Goal: Contribute content: Contribute content

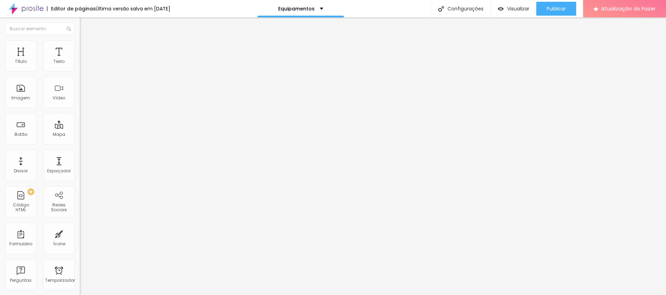
click at [84, 60] on font "Trocar imagem" at bounding box center [101, 57] width 34 height 6
click at [80, 127] on div "Proporção Cinema 16:9 Cinema 16:9 Padrão 4:3 Quadrado 1:1 Original" at bounding box center [120, 113] width 80 height 27
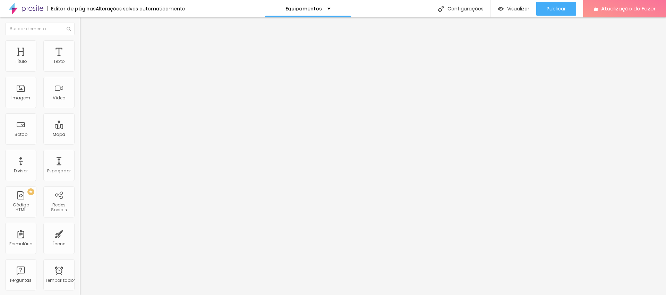
click at [80, 109] on span "Cinema 16:9" at bounding box center [93, 106] width 26 height 6
click at [80, 123] on div "Quadrado 1:1" at bounding box center [120, 121] width 80 height 4
drag, startPoint x: 18, startPoint y: 134, endPoint x: 137, endPoint y: 0, distance: 178.7
click at [80, 65] on input "Click me" at bounding box center [121, 61] width 83 height 7
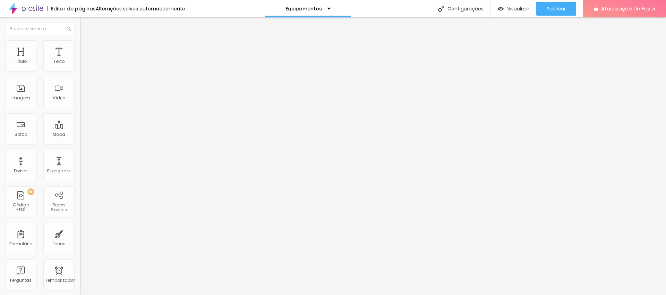
drag, startPoint x: 31, startPoint y: 78, endPoint x: 0, endPoint y: 78, distance: 31.2
click at [80, 78] on div "Texto Click me Alinhamento [GEOGRAPHIC_DATA] Link URL https:// Abrir em uma nov…" at bounding box center [120, 104] width 80 height 101
type input "Compre Aqui"
click at [80, 143] on input "https://" at bounding box center [121, 139] width 83 height 7
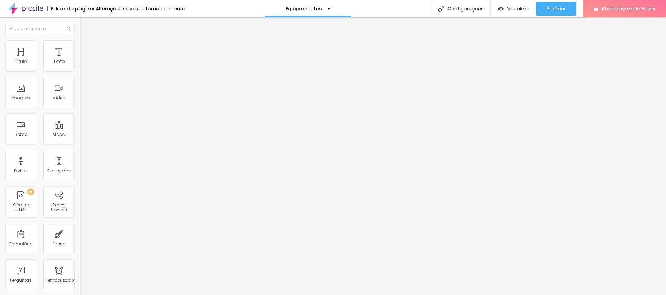
click at [80, 143] on input "https://" at bounding box center [121, 139] width 83 height 7
paste input "[DOMAIN_NAME][URL]"
type input "[URL][DOMAIN_NAME]"
click at [80, 152] on div at bounding box center [120, 152] width 80 height 0
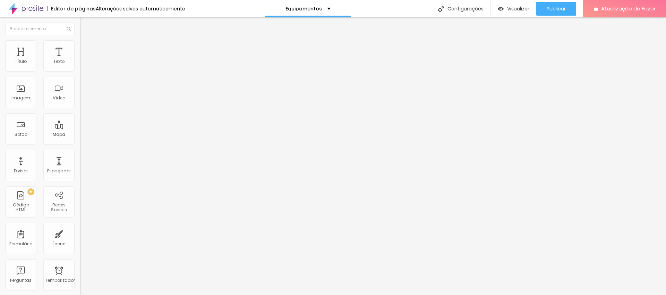
scroll to position [0, 0]
click at [563, 11] on font "Publicar" at bounding box center [556, 8] width 19 height 7
click at [84, 60] on font "Trocar imagem" at bounding box center [101, 57] width 34 height 6
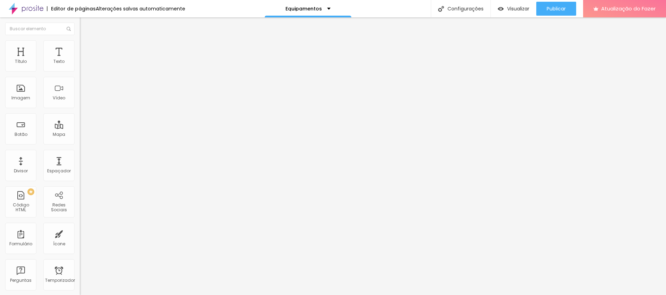
click at [80, 109] on span "Cinema 16:9" at bounding box center [93, 106] width 26 height 6
click at [80, 119] on div "Padrão 4:3" at bounding box center [120, 117] width 80 height 4
click at [80, 124] on font "Quadrado" at bounding box center [91, 121] width 23 height 6
click at [80, 65] on input "Click me" at bounding box center [121, 61] width 83 height 7
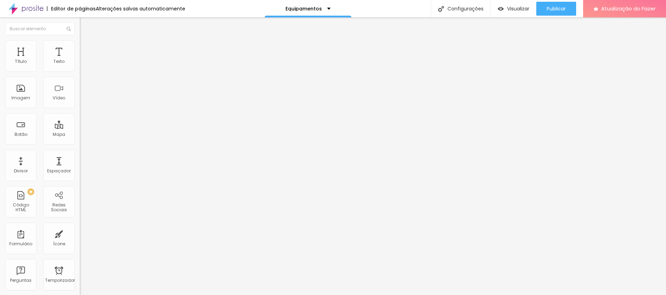
click at [80, 65] on input "Click me" at bounding box center [121, 61] width 83 height 7
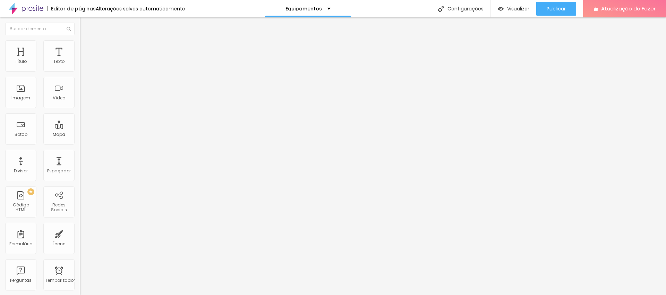
click at [80, 65] on input "Click me" at bounding box center [121, 61] width 83 height 7
type input "Compre Aqui"
click at [80, 143] on input "https://" at bounding box center [121, 139] width 83 height 7
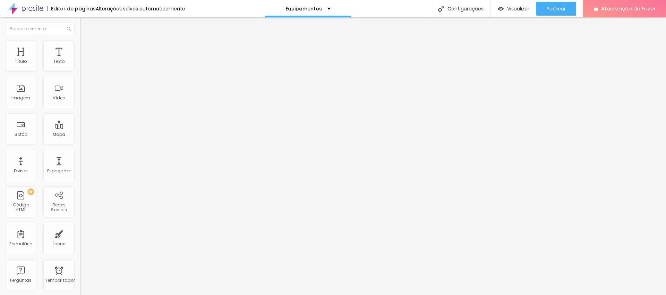
click at [80, 143] on input "https://" at bounding box center [121, 139] width 83 height 7
paste input "[DOMAIN_NAME][URL]"
type input "[URL][DOMAIN_NAME]"
click at [80, 152] on div at bounding box center [120, 152] width 80 height 0
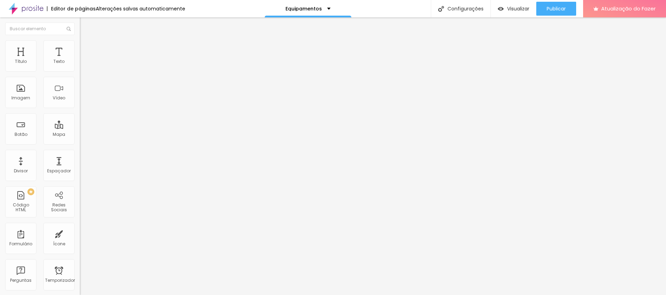
scroll to position [0, 0]
click at [84, 60] on font "Trocar imagem" at bounding box center [101, 57] width 34 height 6
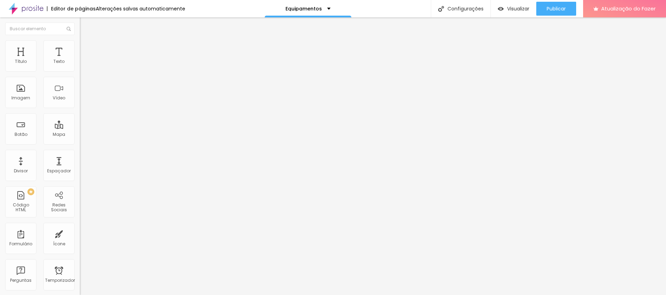
click at [80, 109] on span "Cinema 16:9" at bounding box center [93, 106] width 26 height 6
click at [80, 124] on span "Quadrado" at bounding box center [91, 121] width 23 height 6
click at [80, 65] on input "Click me" at bounding box center [121, 61] width 83 height 7
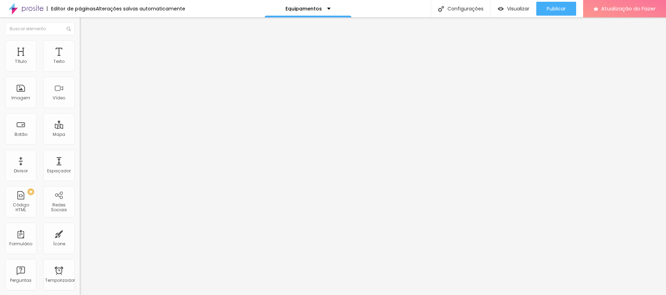
click at [80, 65] on input "Click me" at bounding box center [121, 61] width 83 height 7
type input "Compre Aqui"
click at [80, 143] on input "https://" at bounding box center [121, 139] width 83 height 7
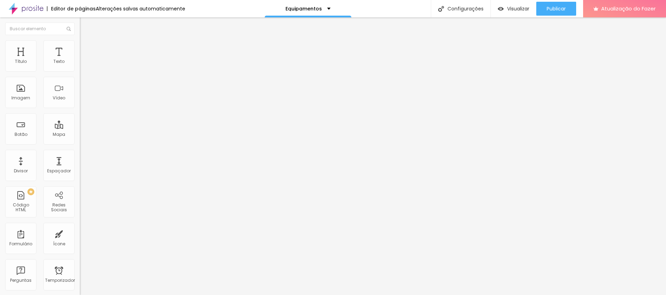
paste input "[DOMAIN_NAME][URL]"
type input "[URL][DOMAIN_NAME]"
click at [80, 152] on div at bounding box center [120, 152] width 80 height 0
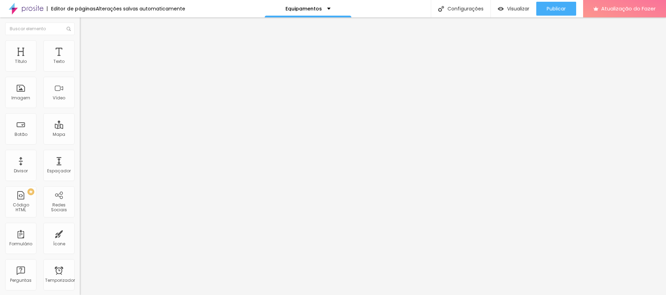
click at [84, 60] on font "Trocar imagem" at bounding box center [101, 57] width 34 height 6
click at [80, 109] on font "Cinema 16:9" at bounding box center [93, 106] width 26 height 6
click at [80, 124] on span "Quadrado" at bounding box center [91, 121] width 23 height 6
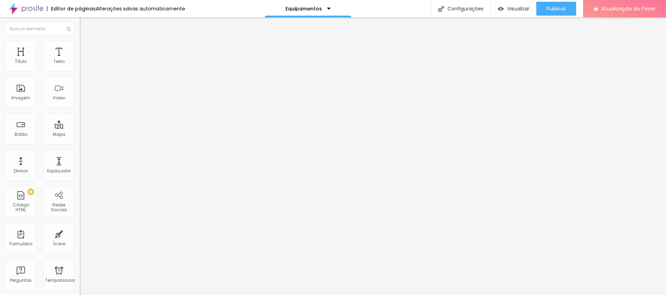
click at [80, 65] on input "Click me" at bounding box center [121, 61] width 83 height 7
type input "Compre Aqui"
click at [80, 143] on input "https://" at bounding box center [121, 139] width 83 height 7
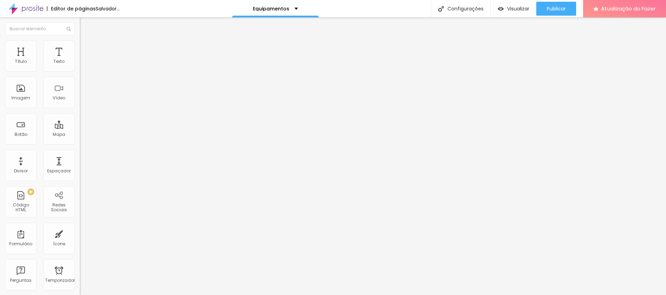
click at [80, 143] on input "https://" at bounding box center [121, 139] width 83 height 7
paste input "[DOMAIN_NAME][URL]"
type input "[URL][DOMAIN_NAME]"
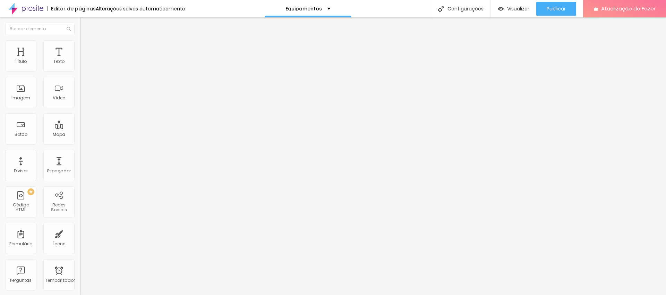
scroll to position [0, 0]
click at [80, 155] on div "Abrir em uma nova aba" at bounding box center [120, 153] width 80 height 3
click at [553, 9] on font "Publicar" at bounding box center [556, 8] width 19 height 7
click at [80, 43] on img at bounding box center [83, 43] width 6 height 6
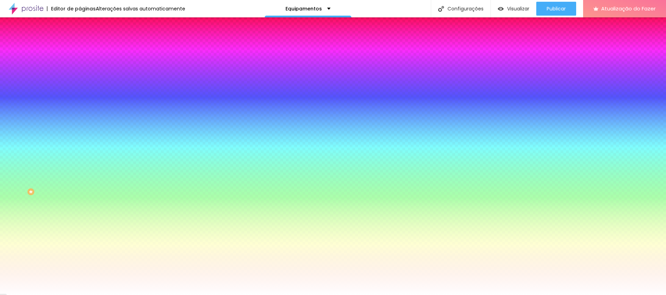
click at [84, 64] on font "Trocar imagem" at bounding box center [101, 61] width 34 height 6
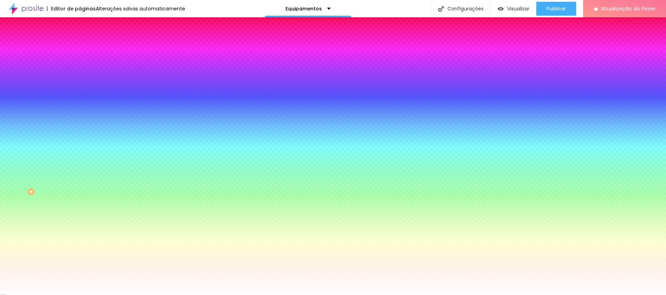
click at [80, 72] on font "Nenhum" at bounding box center [89, 69] width 18 height 6
click at [80, 82] on div "Paralaxe" at bounding box center [120, 80] width 80 height 4
click at [80, 76] on span "Nenhum" at bounding box center [89, 73] width 18 height 6
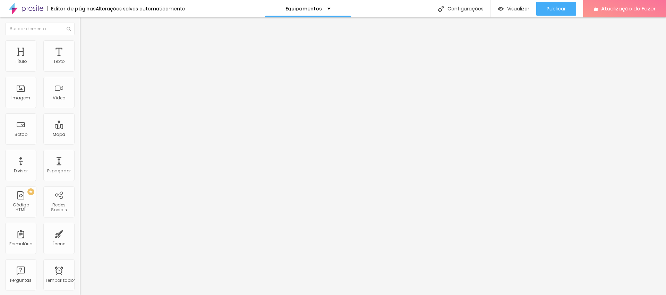
click at [80, 44] on li "Estilo" at bounding box center [120, 43] width 80 height 7
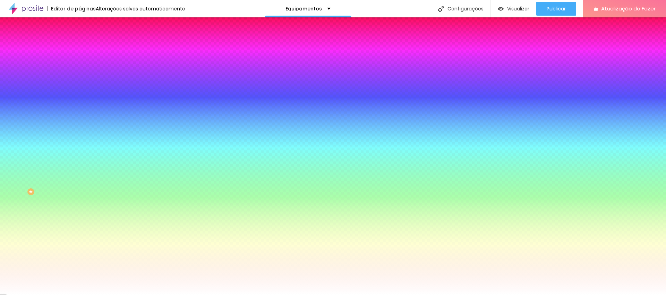
click at [86, 49] on font "Avançado" at bounding box center [97, 52] width 23 height 6
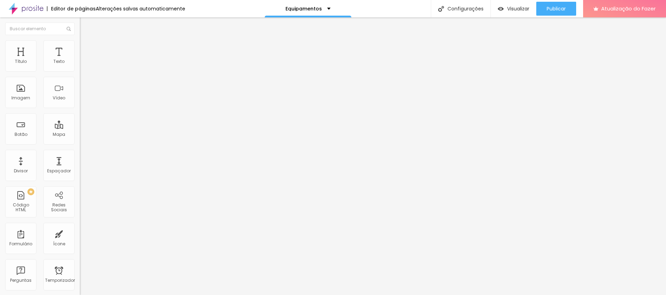
click at [80, 40] on li "Conteúdo" at bounding box center [120, 36] width 80 height 7
click at [80, 44] on li "Estilo" at bounding box center [120, 43] width 80 height 7
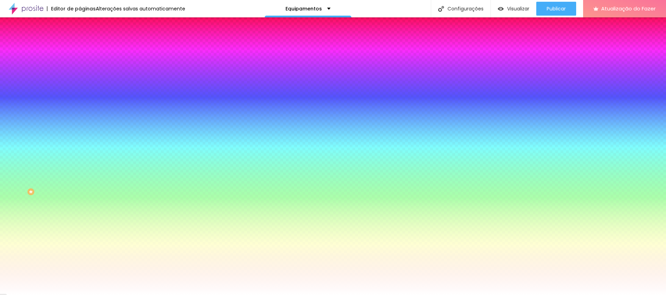
click at [80, 63] on div "Trocar imagem" at bounding box center [120, 60] width 80 height 5
click at [84, 64] on font "Trocar imagem" at bounding box center [101, 61] width 34 height 6
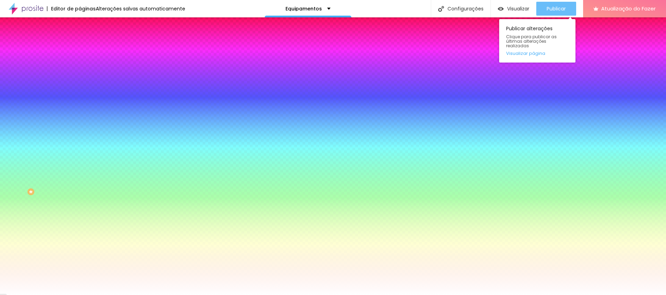
click at [544, 7] on button "Publicar" at bounding box center [556, 9] width 40 height 14
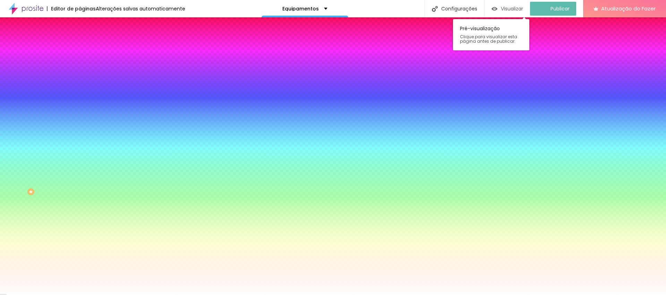
click at [498, 9] on img "button" at bounding box center [495, 9] width 6 height 6
